Goal: Task Accomplishment & Management: Manage account settings

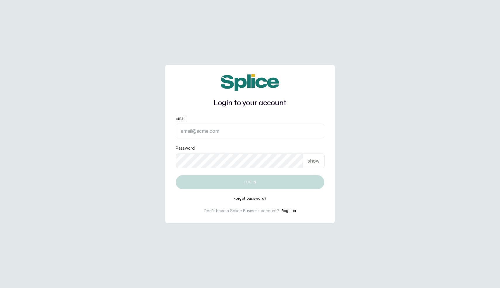
click at [225, 131] on input "Email" at bounding box center [250, 131] width 149 height 15
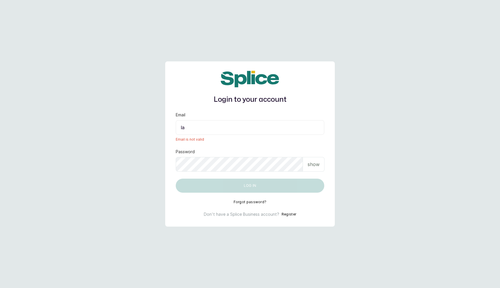
type input "[EMAIL_ADDRESS][DOMAIN_NAME]"
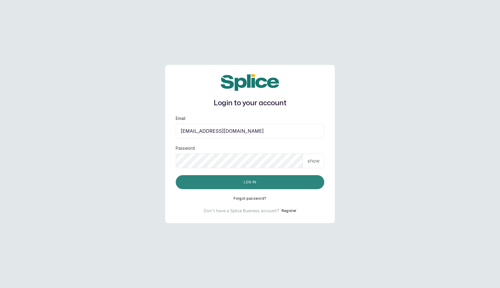
click at [227, 181] on button "Log in" at bounding box center [250, 182] width 149 height 14
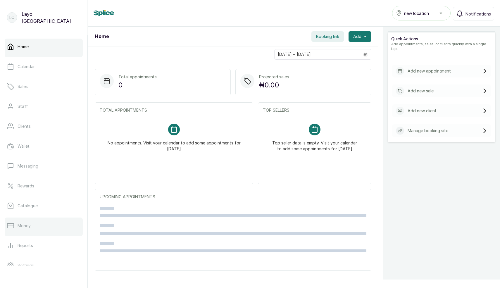
click at [30, 222] on link "Money" at bounding box center [44, 226] width 78 height 16
